Goal: Task Accomplishment & Management: Use online tool/utility

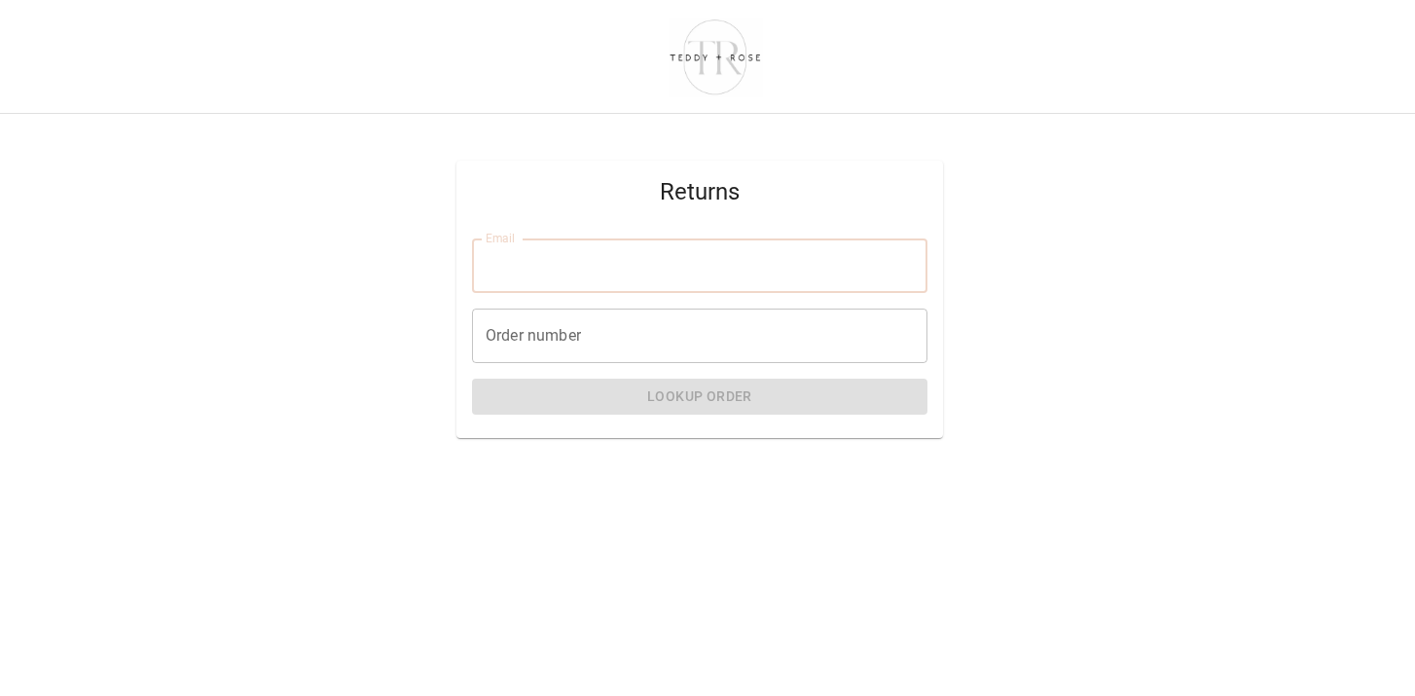
click at [594, 264] on input "Email" at bounding box center [700, 265] width 456 height 55
type input "**********"
click at [532, 321] on input "Order number" at bounding box center [700, 336] width 456 height 55
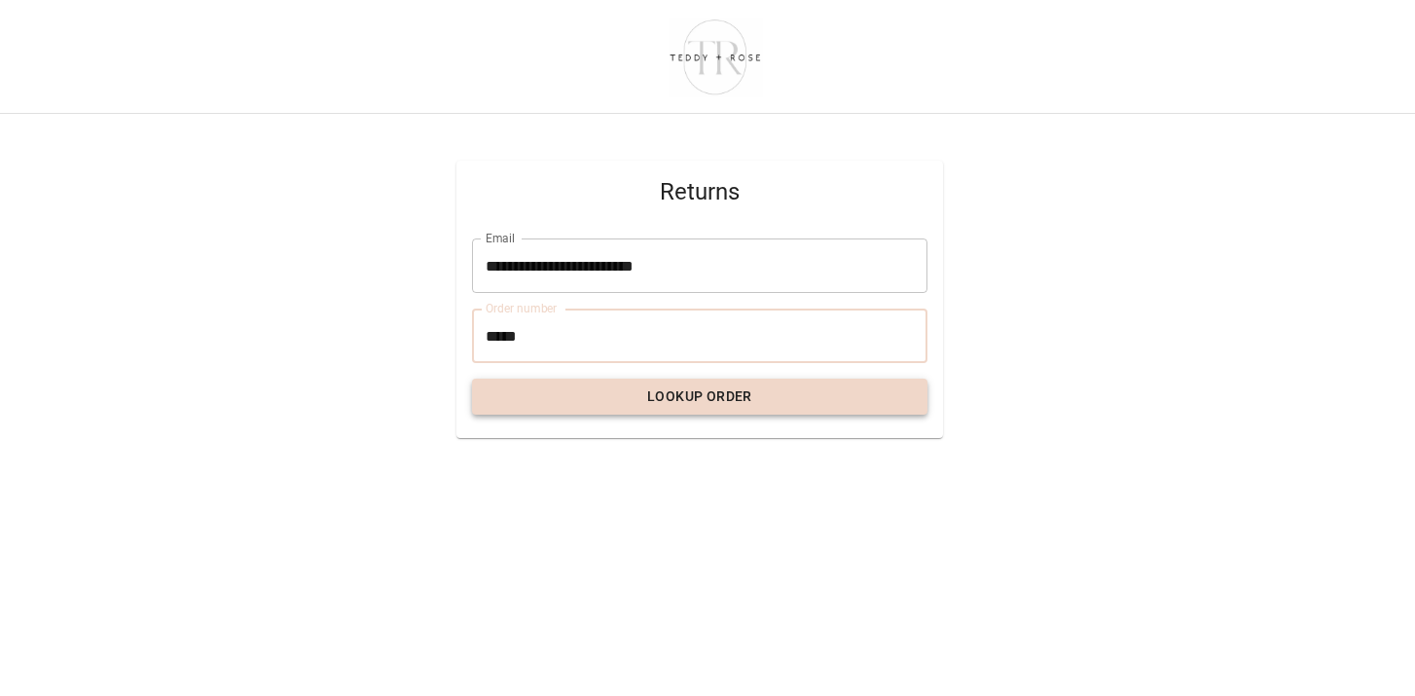
type input "*****"
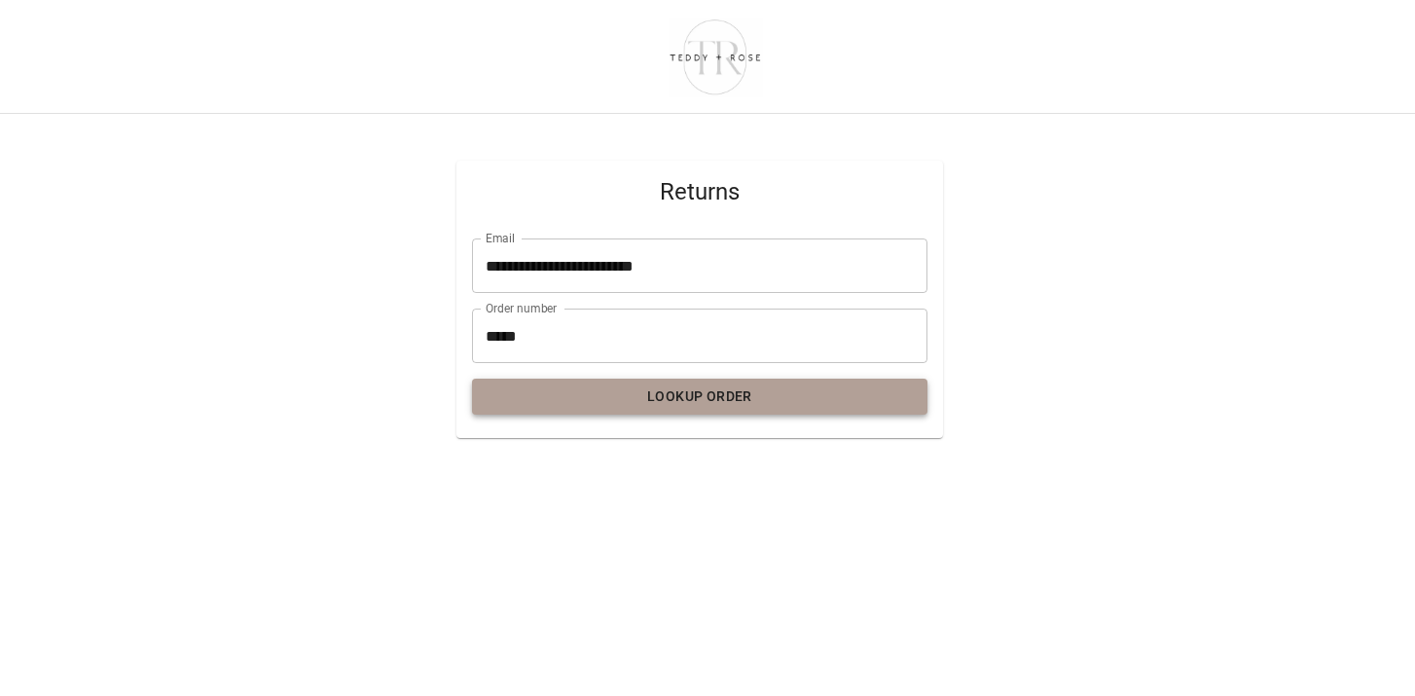
click at [521, 383] on button "Lookup Order" at bounding box center [700, 397] width 456 height 36
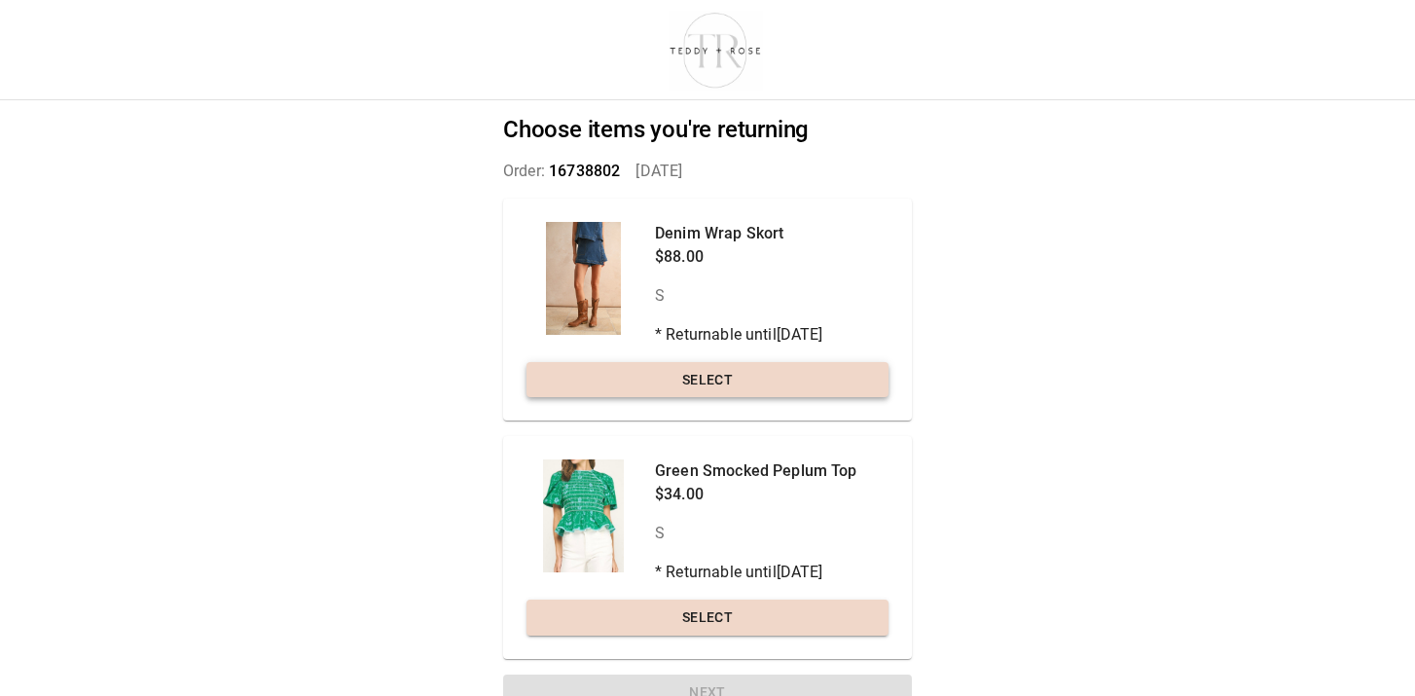
click at [656, 393] on button "Select" at bounding box center [708, 380] width 362 height 36
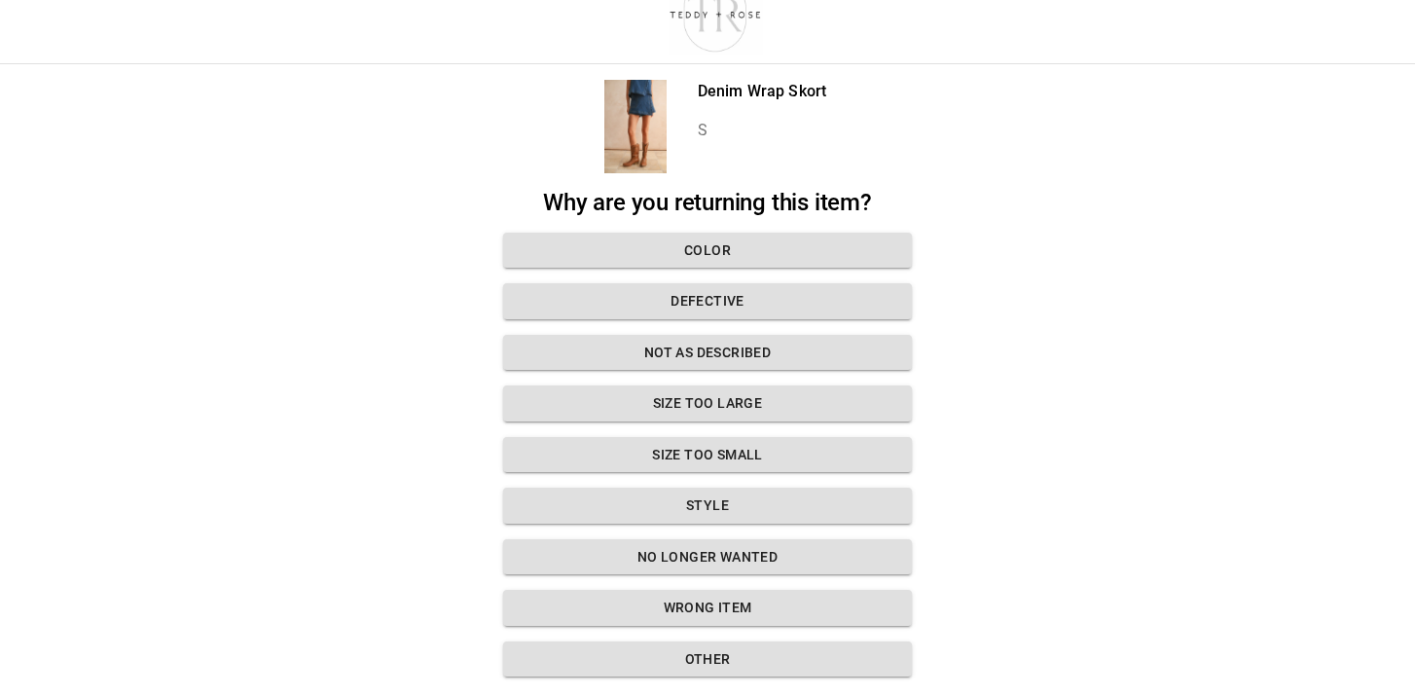
scroll to position [69, 0]
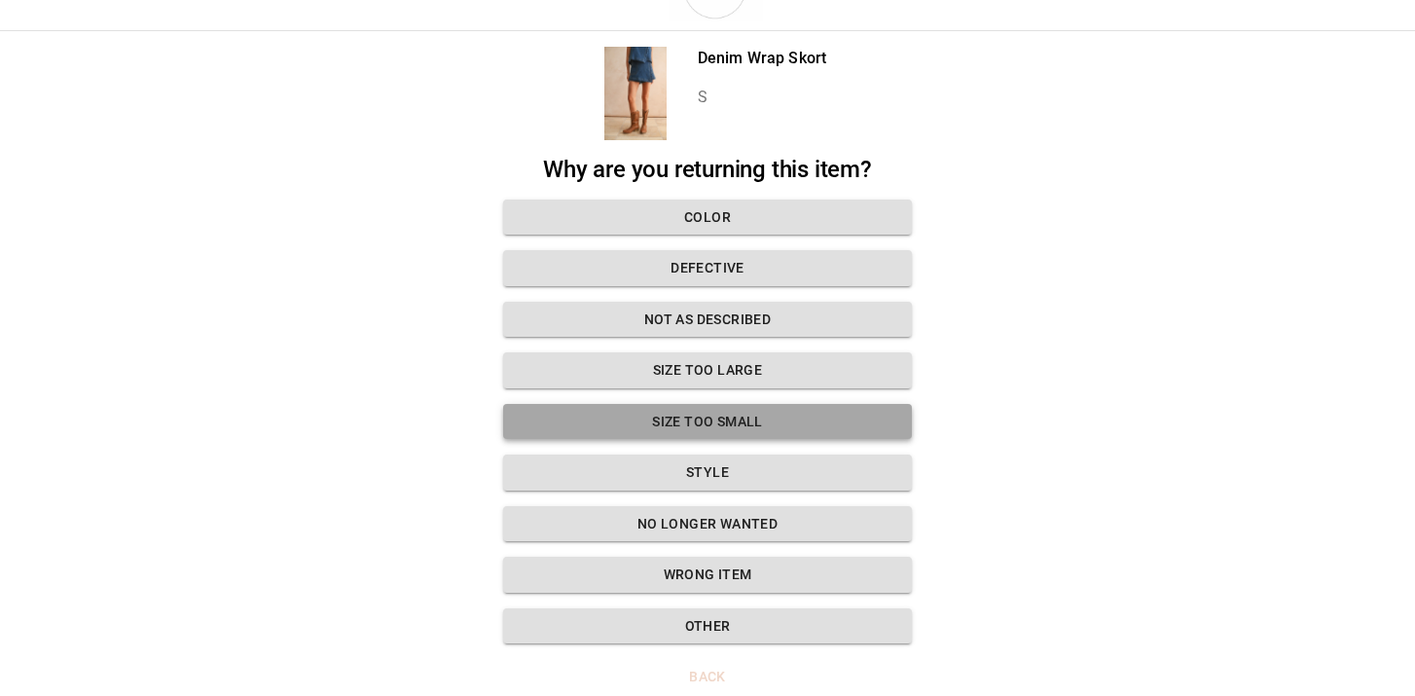
click at [678, 415] on button "Size too small" at bounding box center [707, 422] width 409 height 36
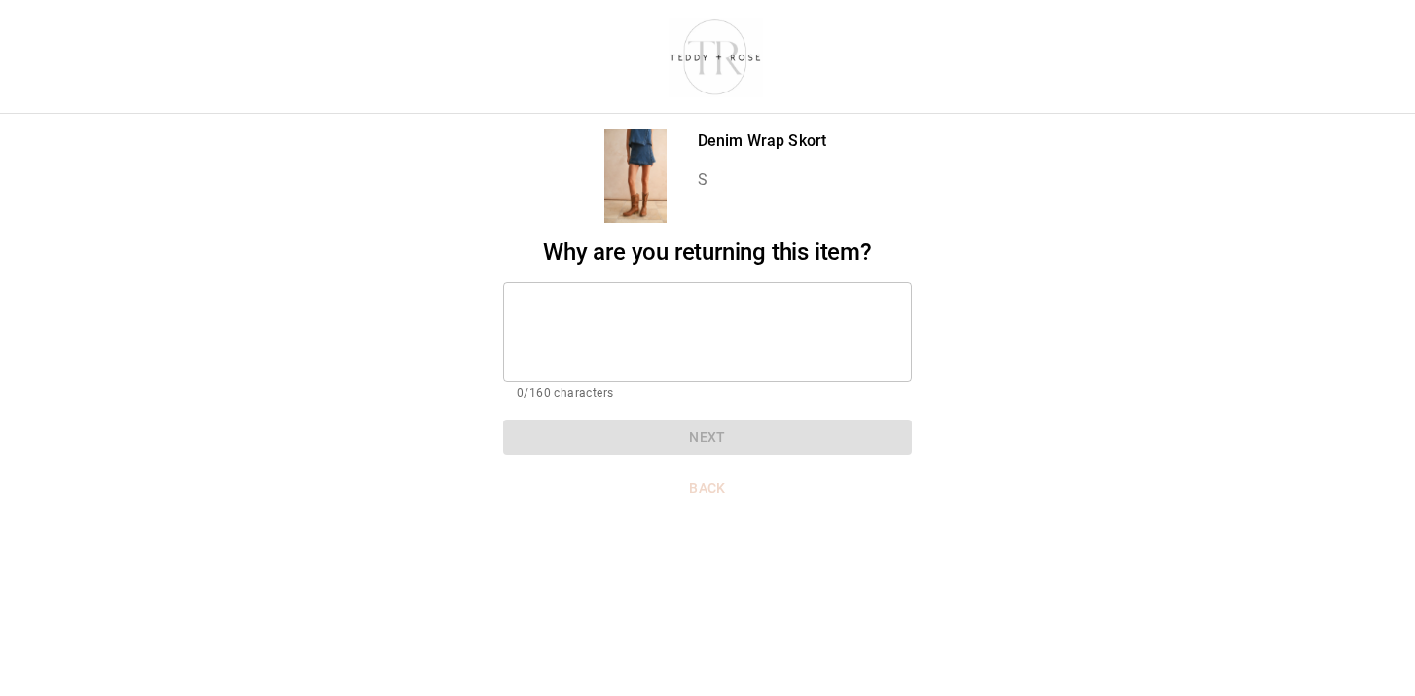
click at [636, 292] on div "* ​" at bounding box center [707, 331] width 409 height 99
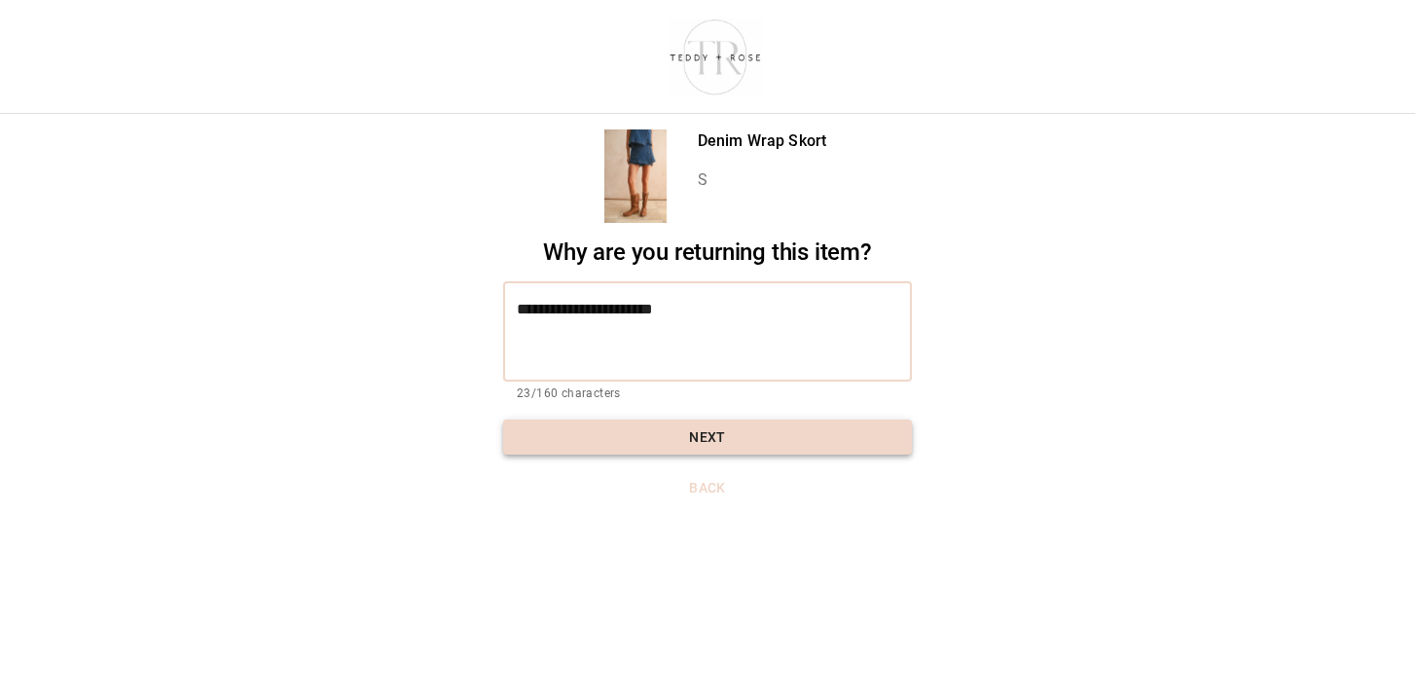
type textarea "**********"
click at [712, 435] on button "Next" at bounding box center [707, 438] width 409 height 36
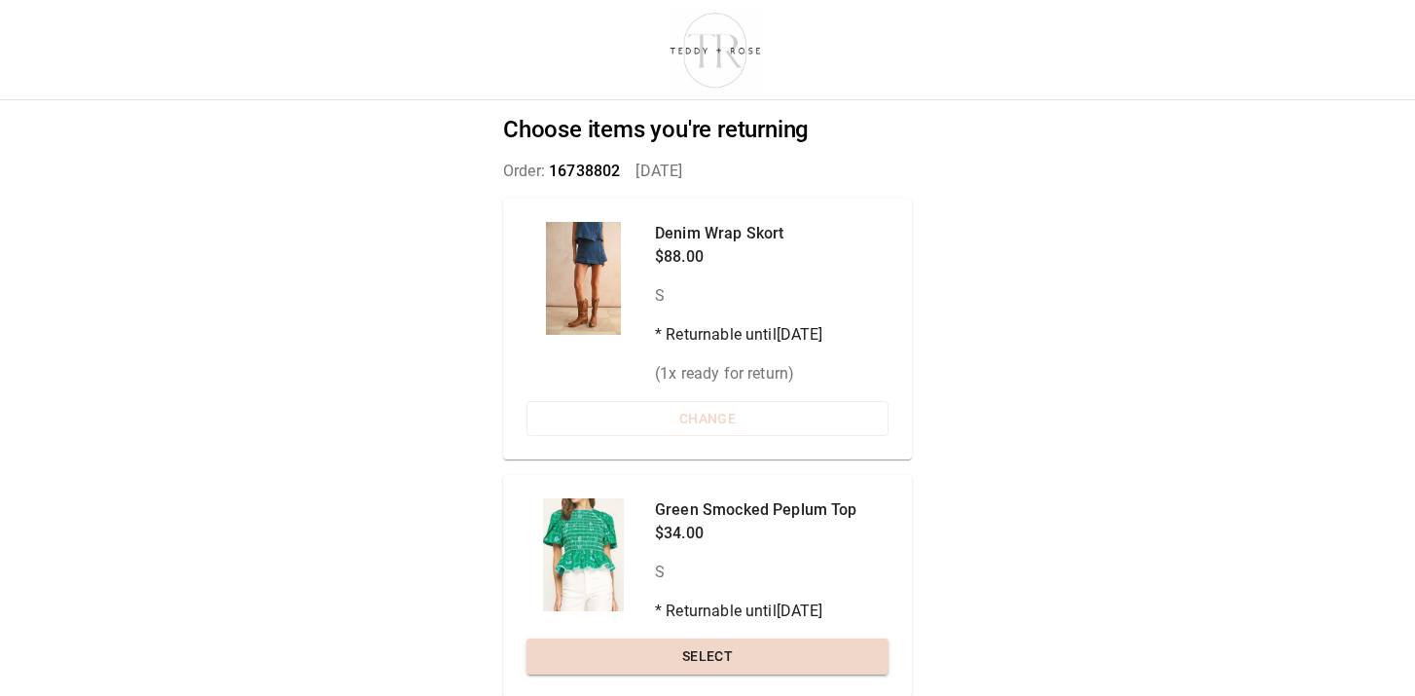
scroll to position [76, 0]
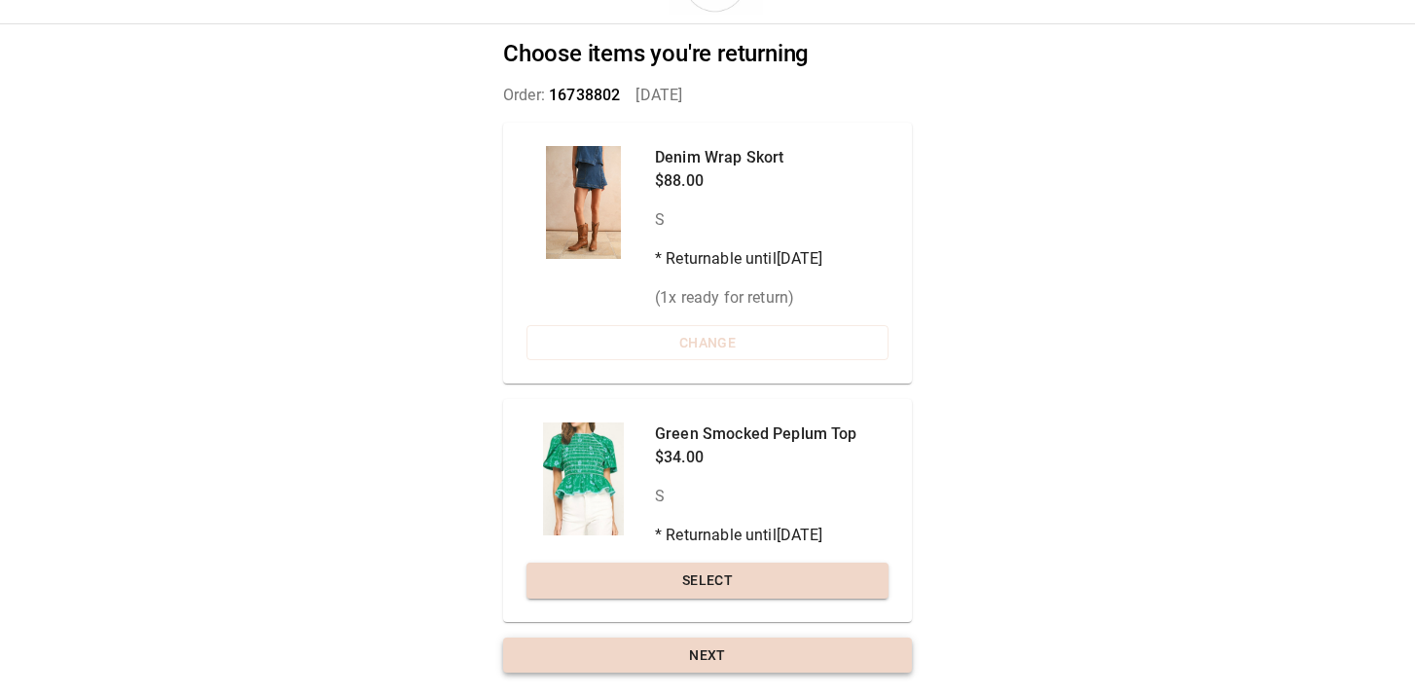
click at [662, 651] on button "Next" at bounding box center [707, 656] width 409 height 36
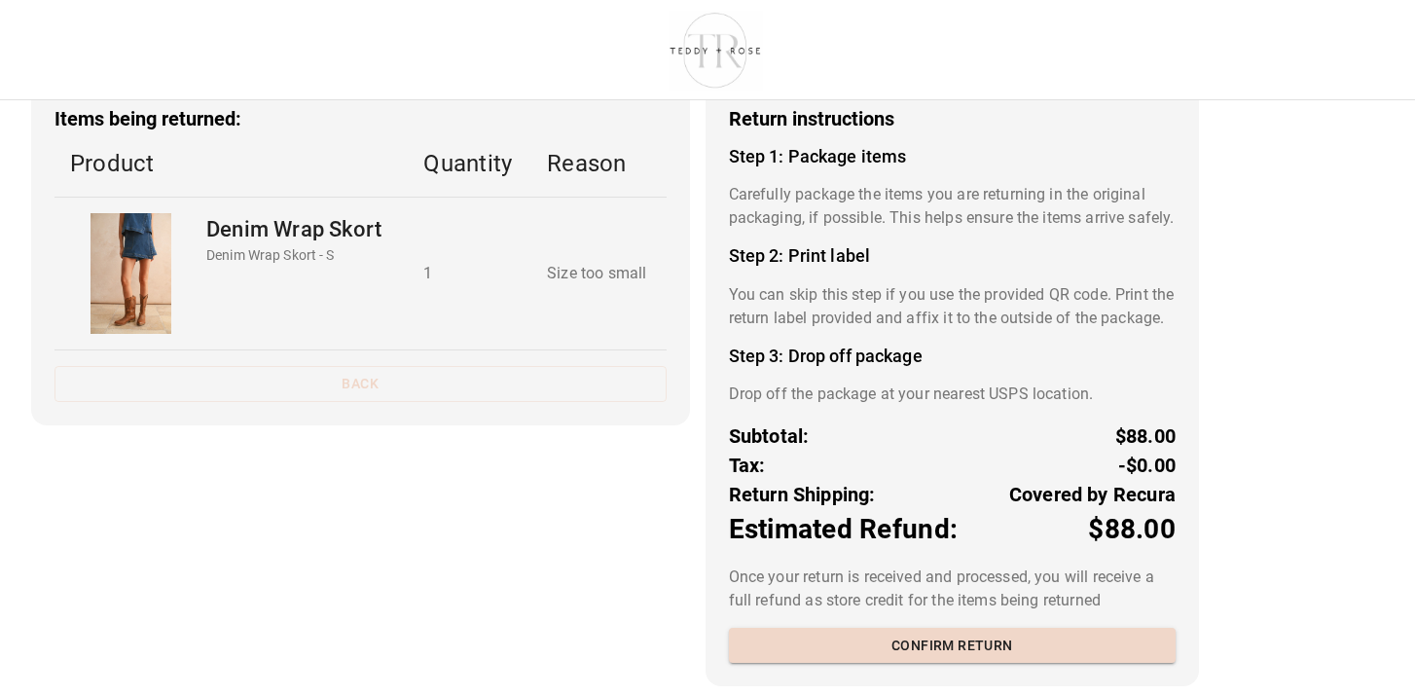
scroll to position [159, 0]
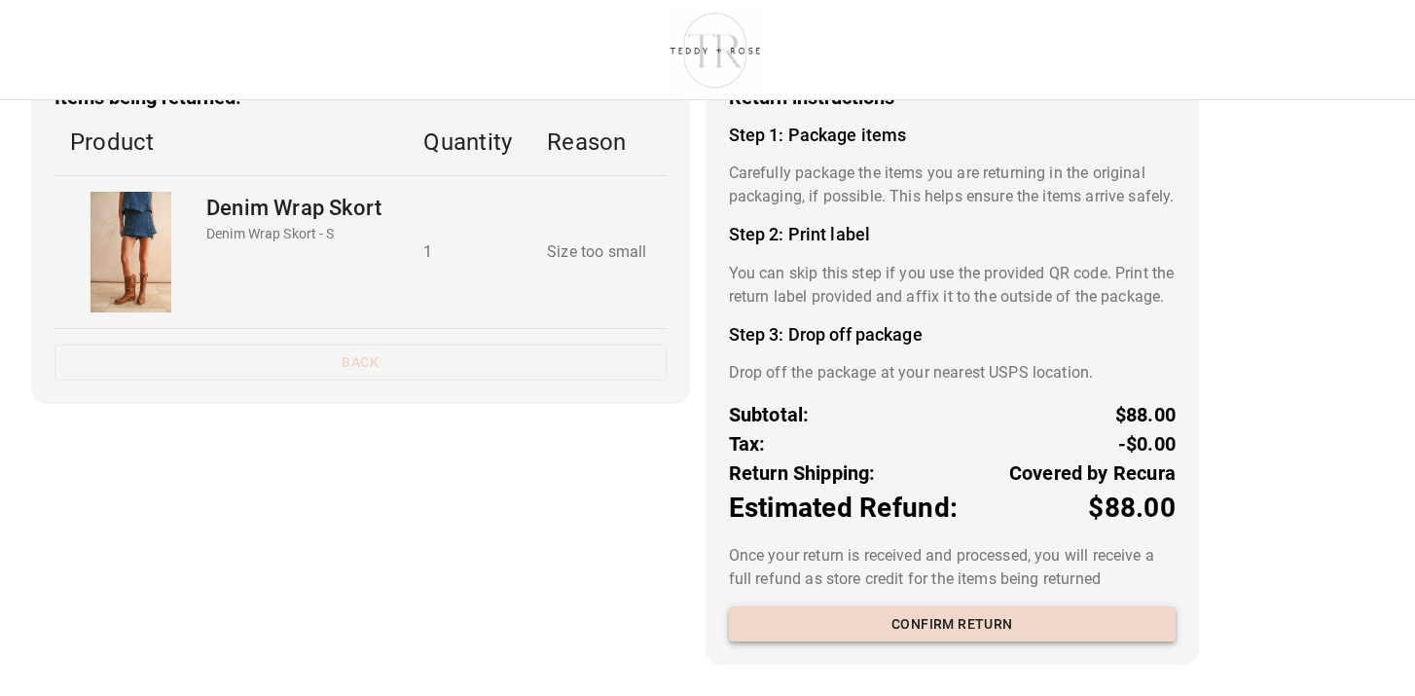
click at [861, 628] on button "Confirm return" at bounding box center [952, 624] width 447 height 36
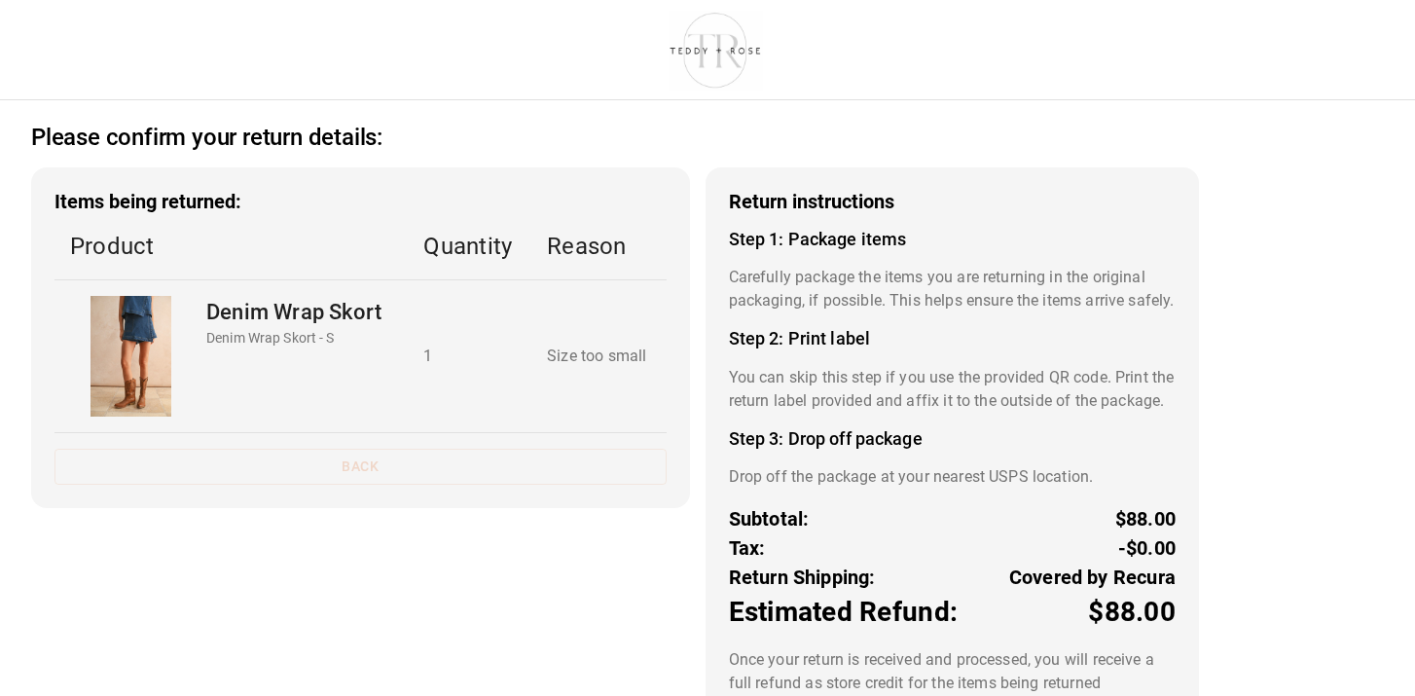
scroll to position [0, 0]
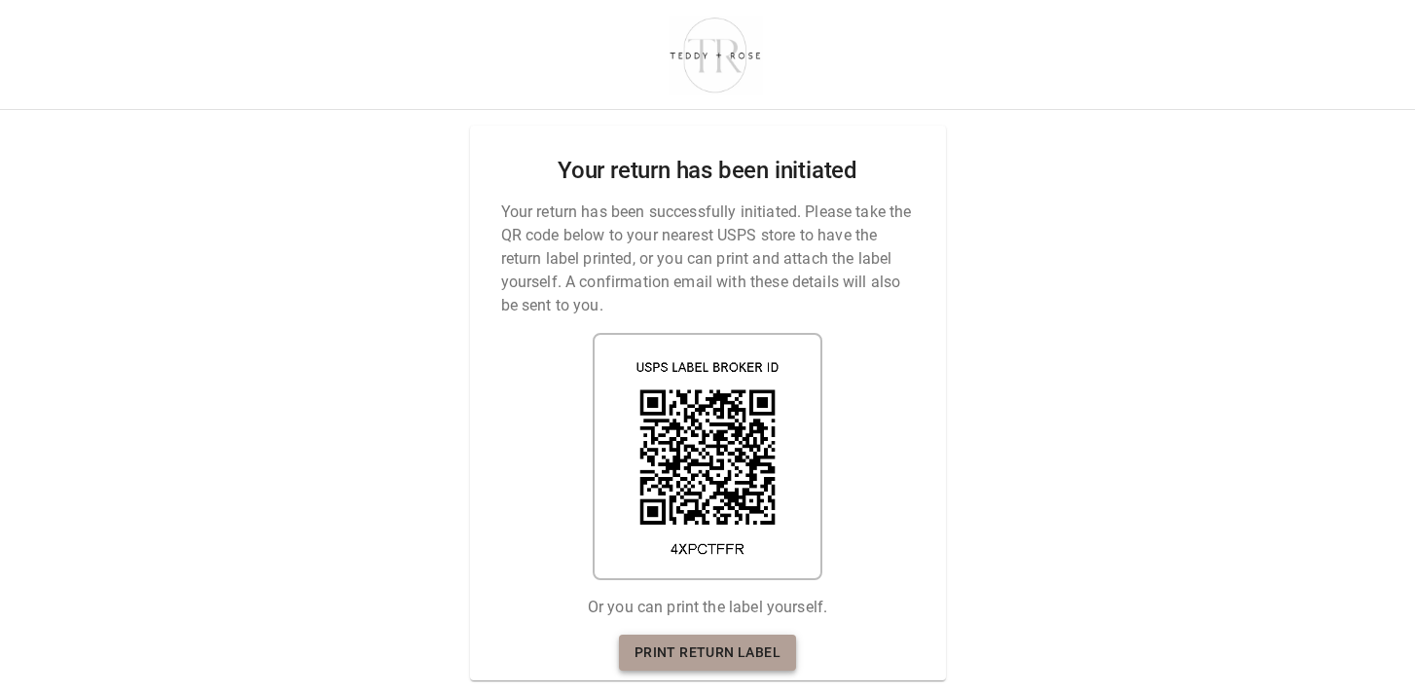
click at [686, 641] on link "Print return label" at bounding box center [707, 653] width 177 height 36
